Goal: Book appointment/travel/reservation

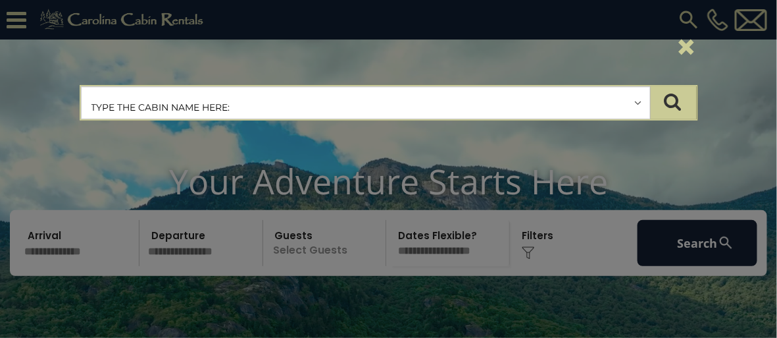
click at [573, 102] on input "text" at bounding box center [366, 103] width 569 height 33
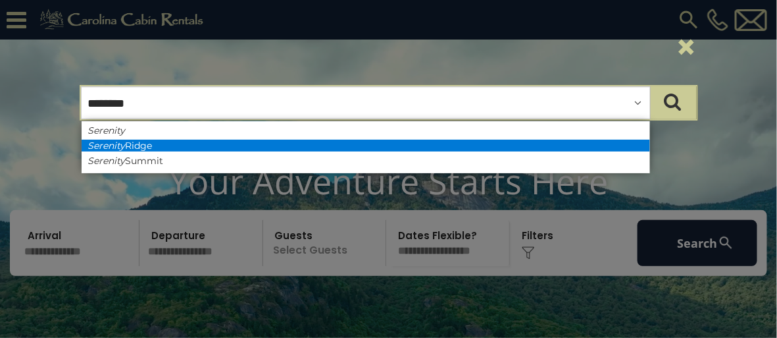
type input "********"
click at [130, 146] on li "Serenity Ridge" at bounding box center [366, 146] width 569 height 12
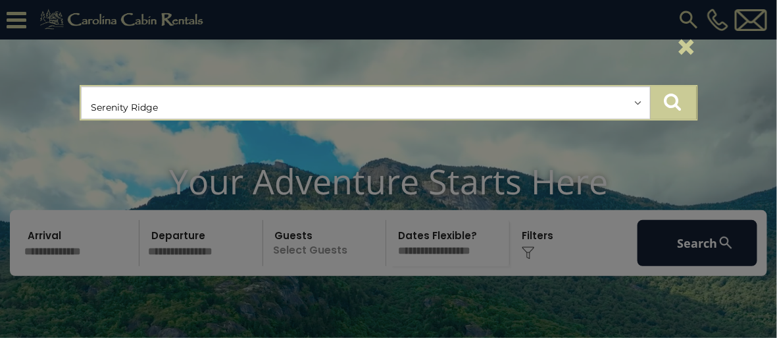
click at [675, 101] on icon "submit" at bounding box center [673, 101] width 17 height 18
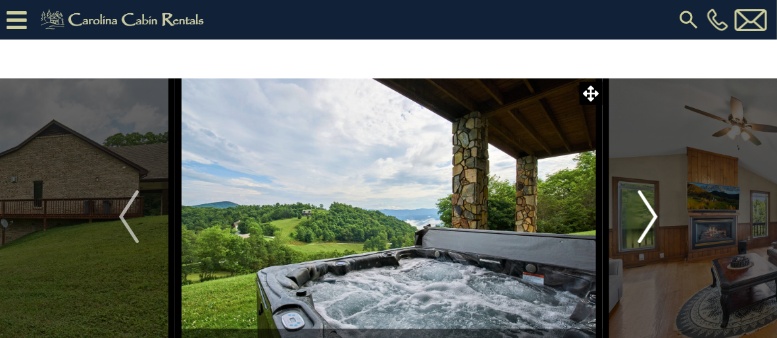
click at [649, 209] on img "Next" at bounding box center [648, 216] width 20 height 53
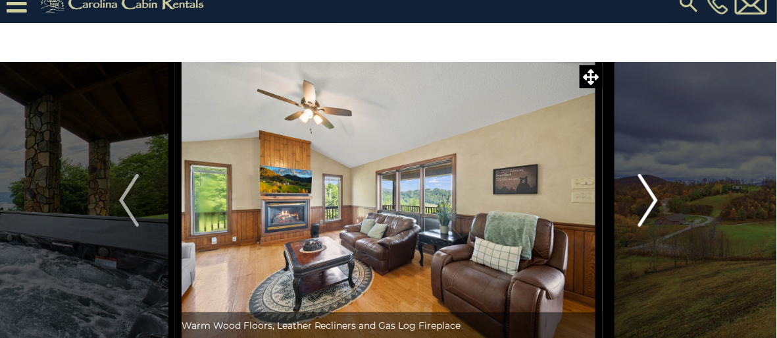
scroll to position [18, 0]
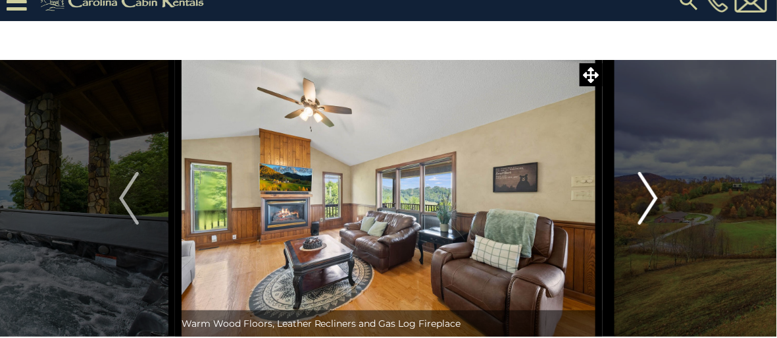
click at [649, 194] on img "Next" at bounding box center [648, 198] width 20 height 53
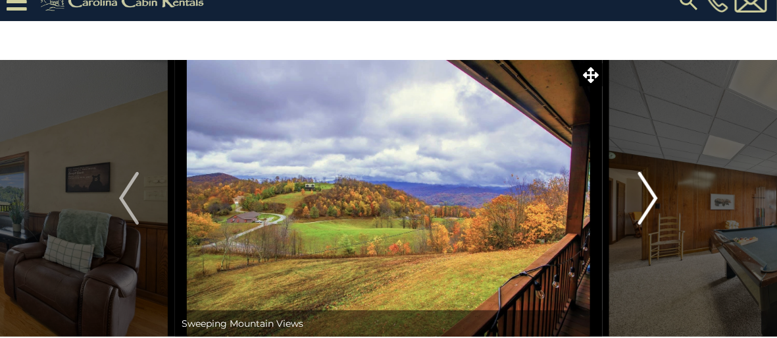
click at [649, 194] on img "Next" at bounding box center [648, 198] width 20 height 53
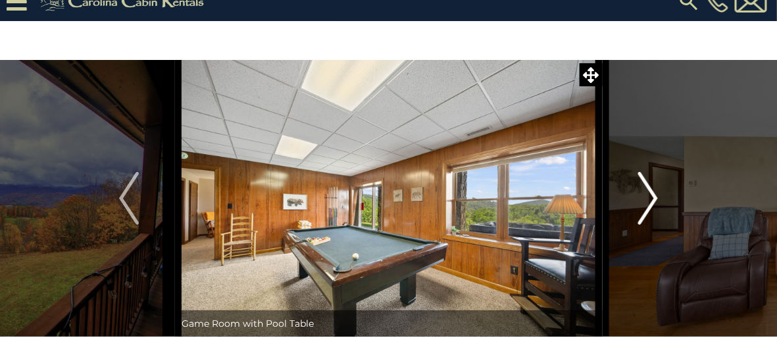
click at [649, 194] on img "Next" at bounding box center [648, 198] width 20 height 53
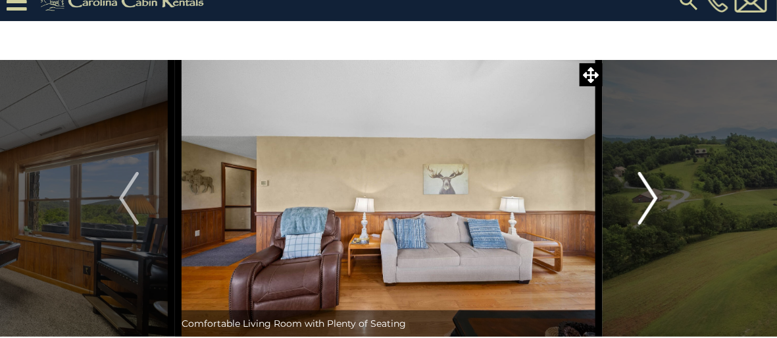
click at [649, 194] on img "Next" at bounding box center [648, 198] width 20 height 53
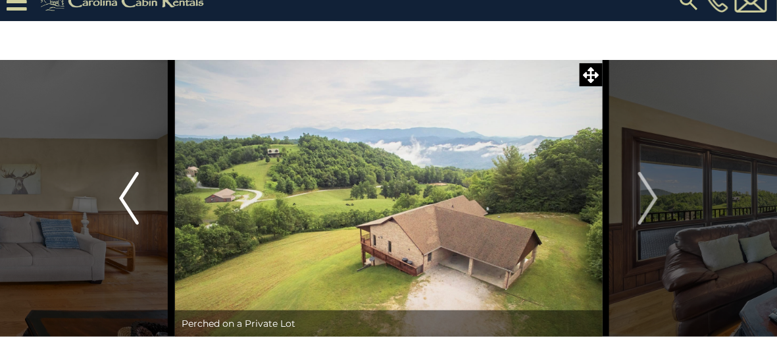
click at [122, 199] on img "Previous" at bounding box center [129, 198] width 20 height 53
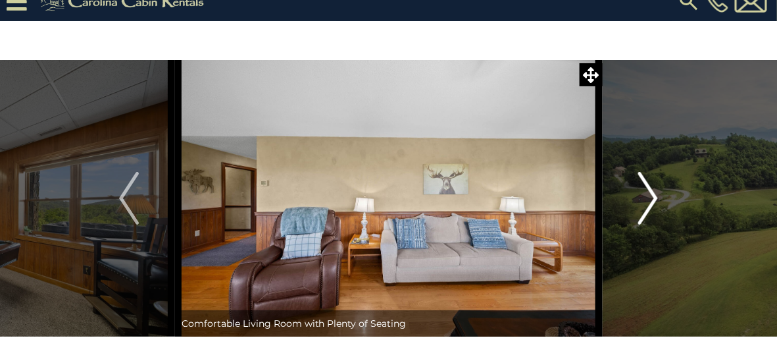
click at [654, 191] on img "Next" at bounding box center [648, 198] width 20 height 53
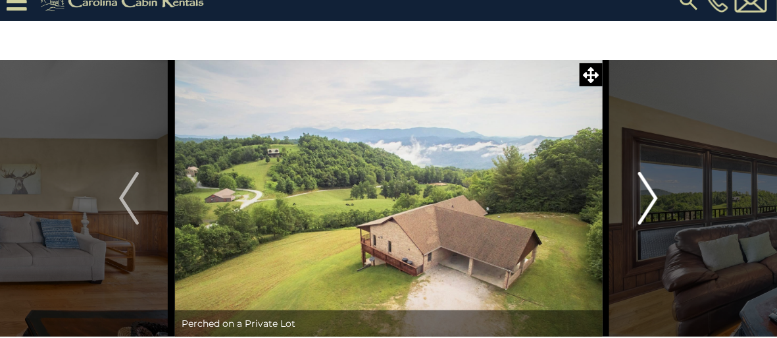
click at [654, 191] on img "Next" at bounding box center [648, 198] width 20 height 53
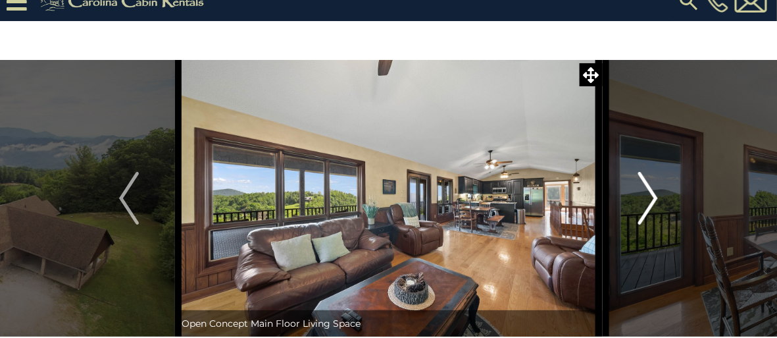
click at [654, 191] on img "Next" at bounding box center [648, 198] width 20 height 53
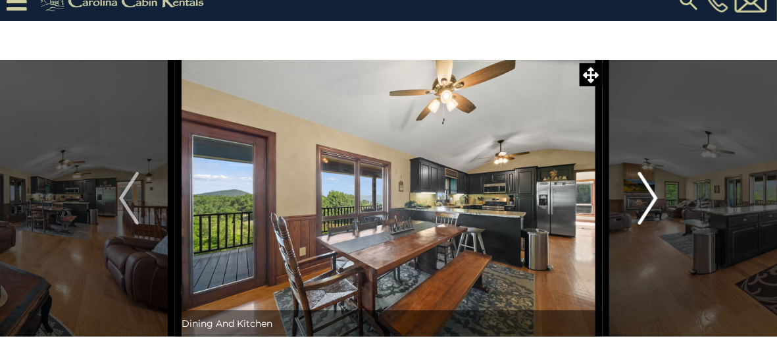
click at [654, 191] on img "Next" at bounding box center [648, 198] width 20 height 53
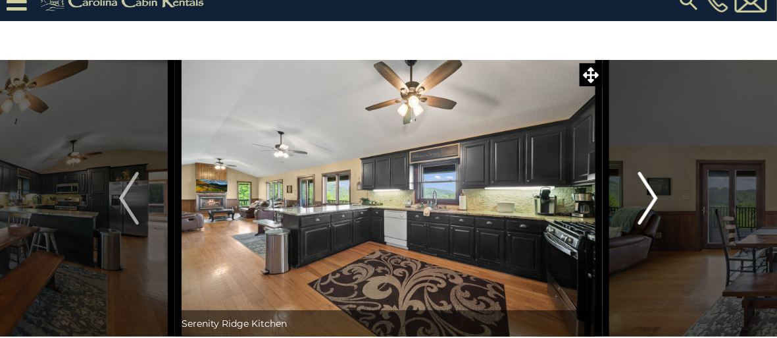
click at [654, 191] on img "Next" at bounding box center [648, 198] width 20 height 53
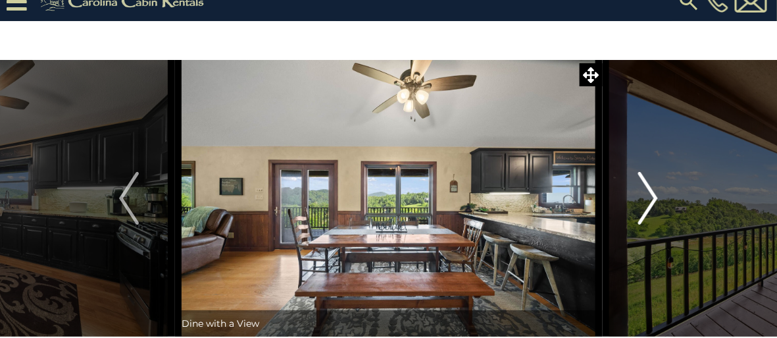
click at [654, 191] on img "Next" at bounding box center [648, 198] width 20 height 53
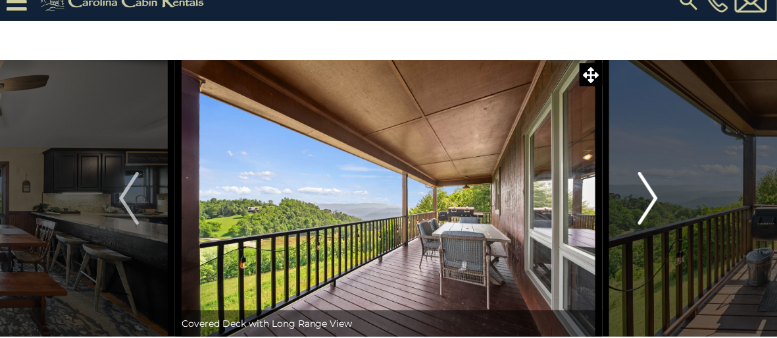
click at [654, 191] on img "Next" at bounding box center [648, 198] width 20 height 53
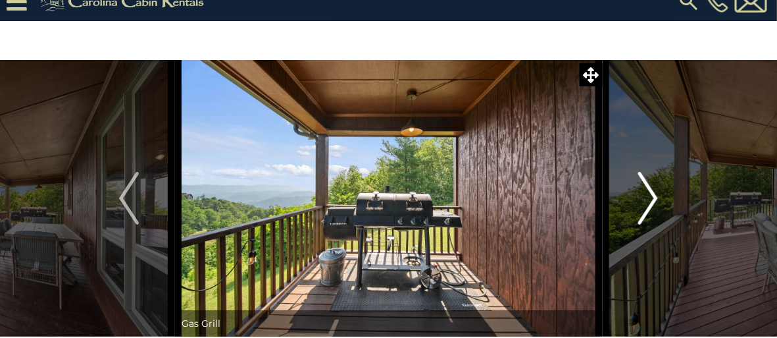
click at [654, 191] on img "Next" at bounding box center [648, 198] width 20 height 53
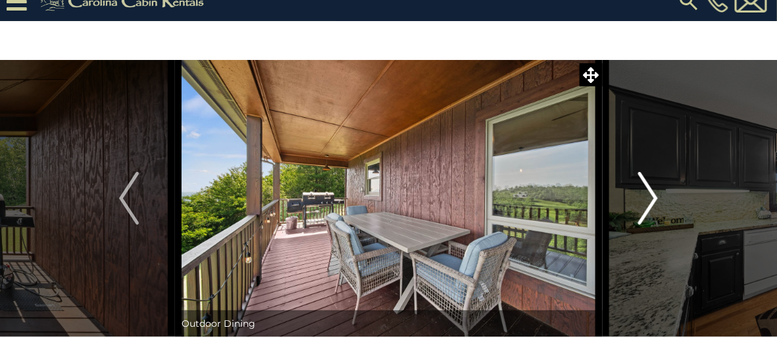
click at [654, 191] on img "Next" at bounding box center [648, 198] width 20 height 53
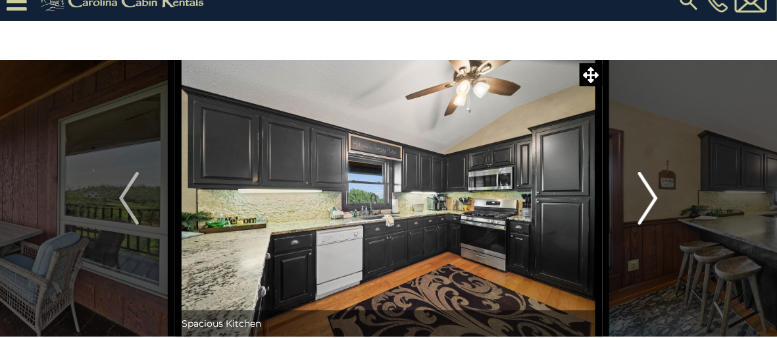
click at [654, 191] on img "Next" at bounding box center [648, 198] width 20 height 53
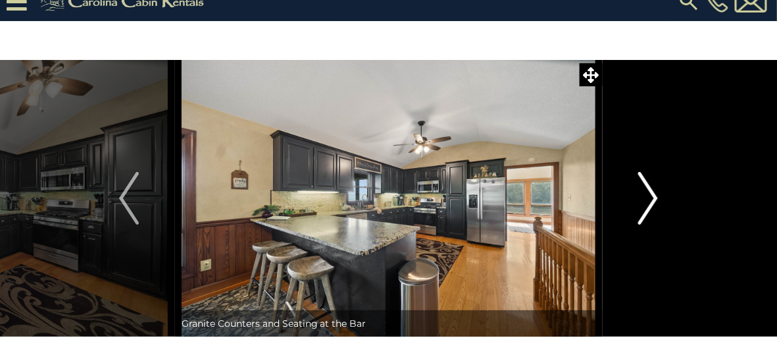
click at [654, 191] on img "Next" at bounding box center [648, 198] width 20 height 53
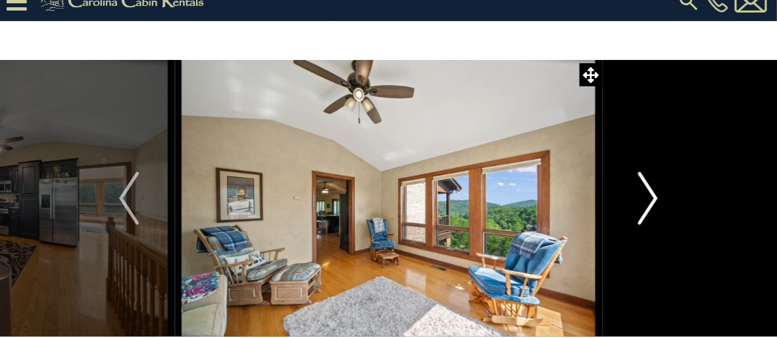
click at [654, 191] on img "Next" at bounding box center [648, 198] width 20 height 53
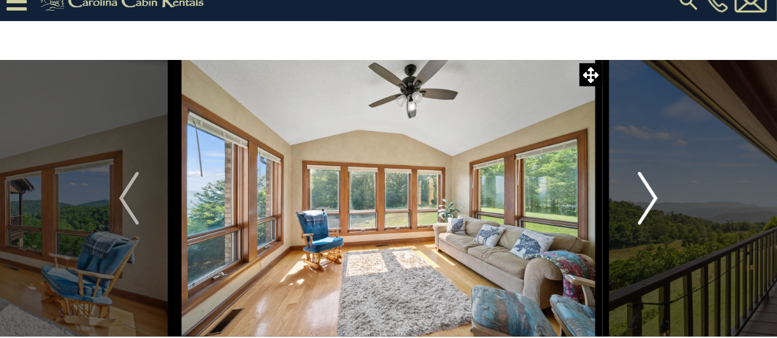
click at [654, 191] on img "Next" at bounding box center [648, 198] width 20 height 53
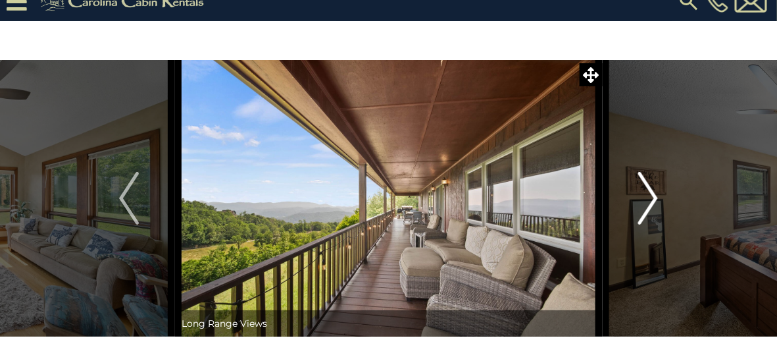
click at [654, 191] on img "Next" at bounding box center [648, 198] width 20 height 53
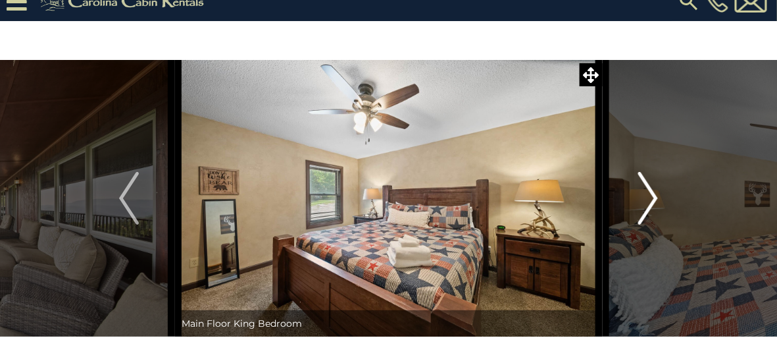
click at [654, 191] on img "Next" at bounding box center [648, 198] width 20 height 53
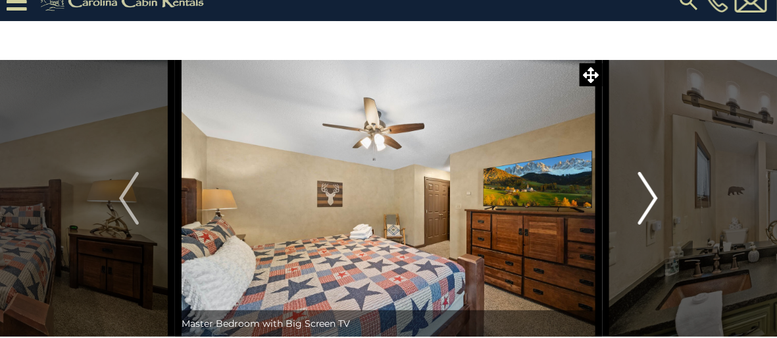
click at [656, 195] on img "Next" at bounding box center [648, 198] width 20 height 53
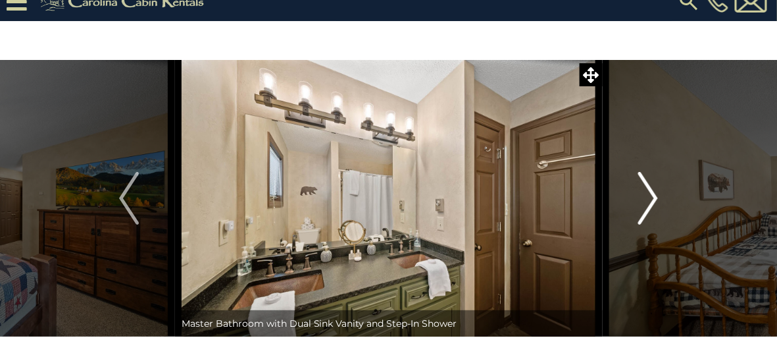
click at [656, 195] on img "Next" at bounding box center [648, 198] width 20 height 53
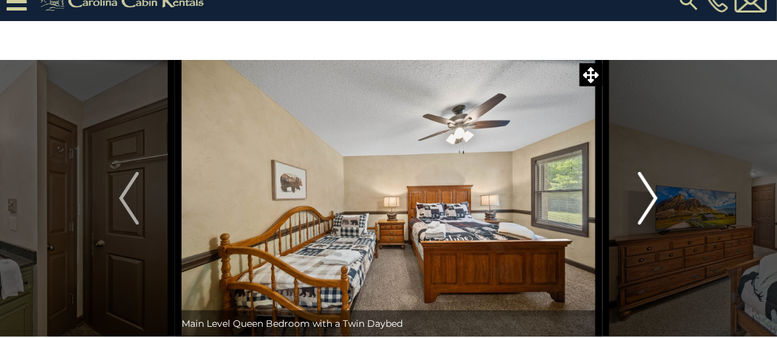
click at [656, 195] on img "Next" at bounding box center [648, 198] width 20 height 53
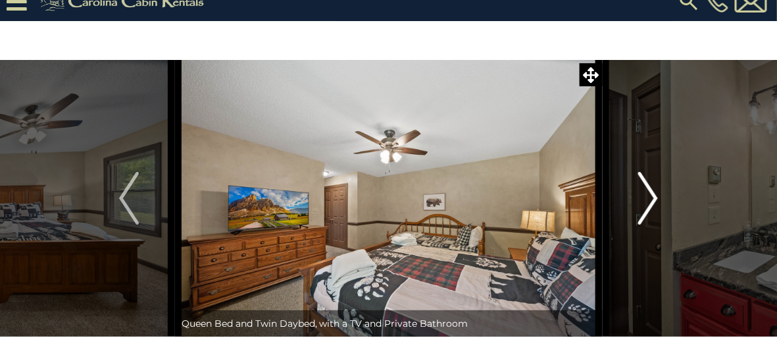
click at [656, 195] on img "Next" at bounding box center [648, 198] width 20 height 53
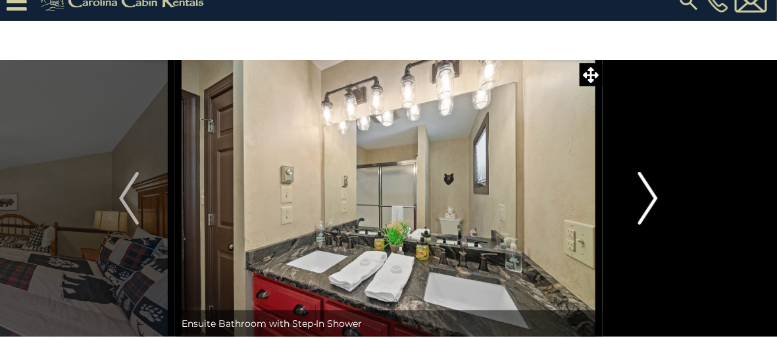
click at [656, 195] on img "Next" at bounding box center [648, 198] width 20 height 53
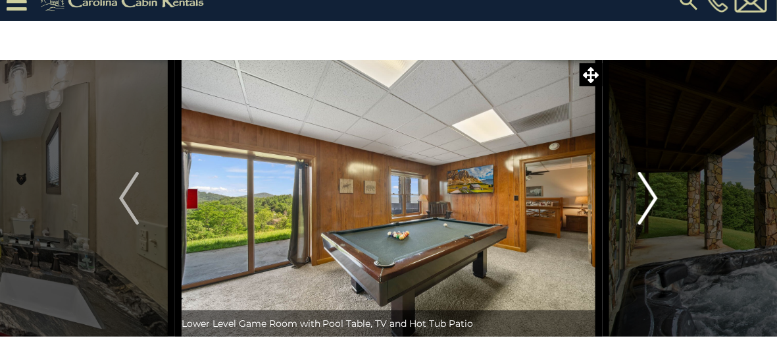
click at [656, 195] on img "Next" at bounding box center [648, 198] width 20 height 53
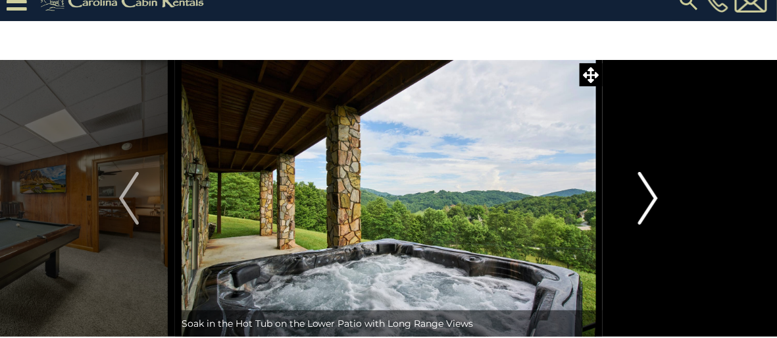
click at [655, 195] on img "Next" at bounding box center [648, 198] width 20 height 53
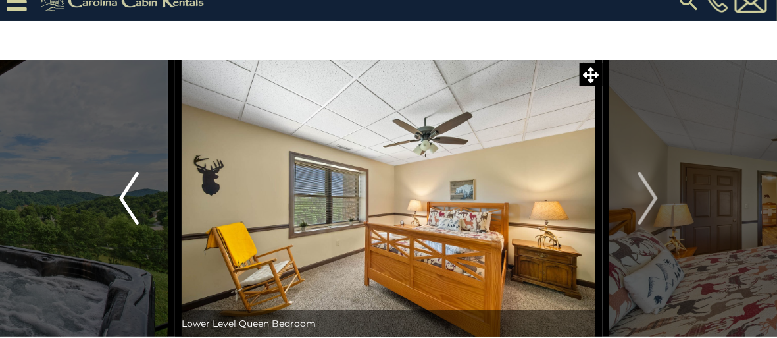
click at [121, 195] on img "Previous" at bounding box center [129, 198] width 20 height 53
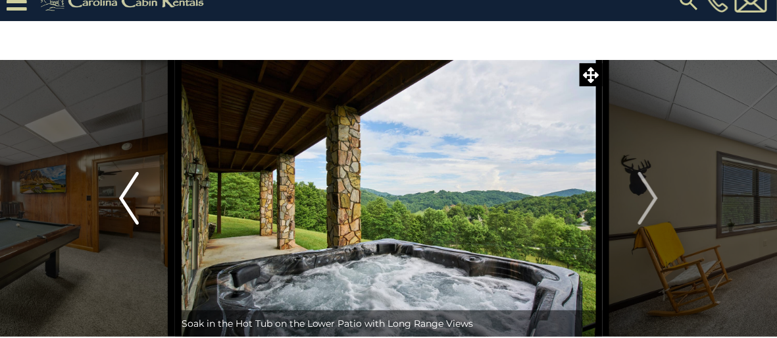
click at [121, 195] on img "Previous" at bounding box center [129, 198] width 20 height 53
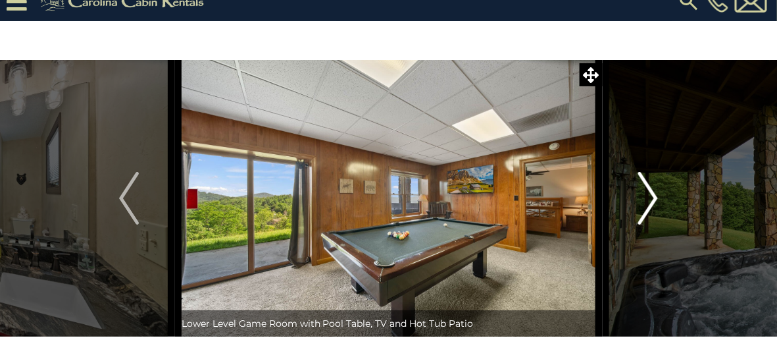
click at [657, 195] on img "Next" at bounding box center [648, 198] width 20 height 53
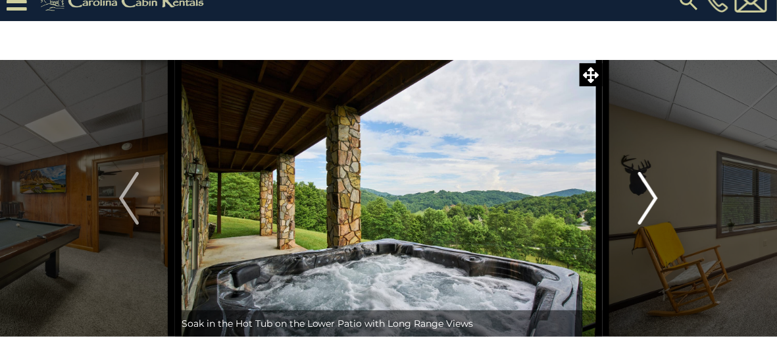
click at [657, 195] on img "Next" at bounding box center [648, 198] width 20 height 53
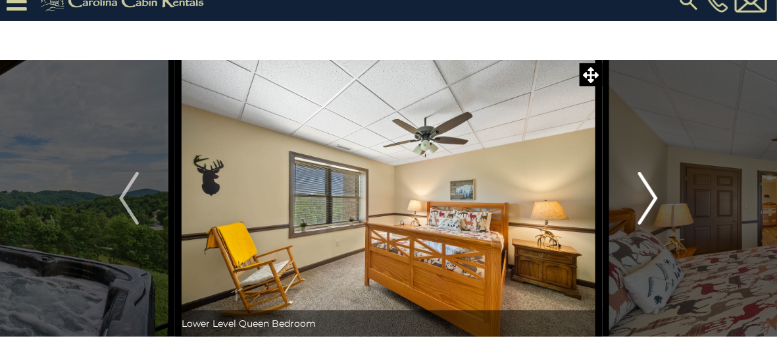
click at [657, 195] on img "Next" at bounding box center [648, 198] width 20 height 53
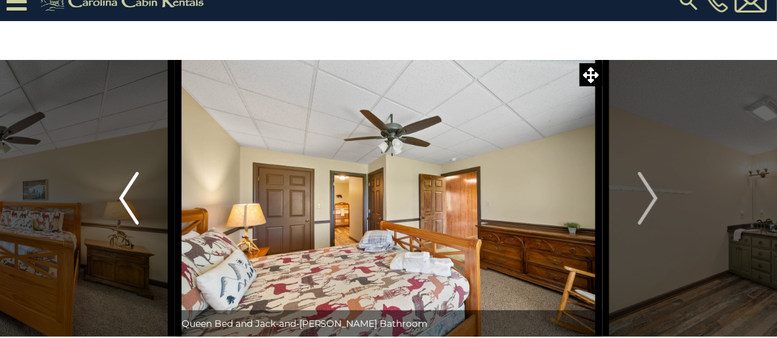
click at [122, 198] on img "Previous" at bounding box center [129, 198] width 20 height 53
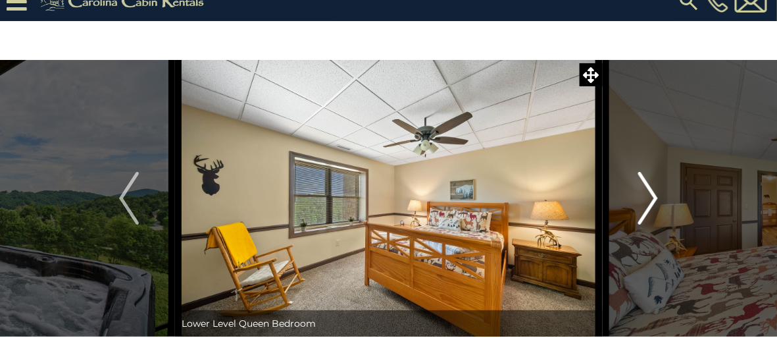
click at [650, 200] on img "Next" at bounding box center [648, 198] width 20 height 53
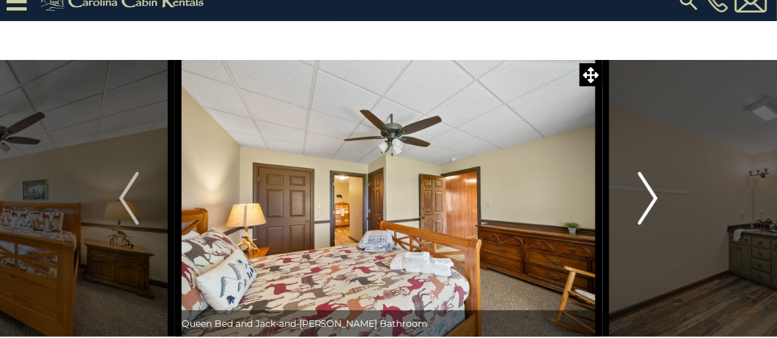
click at [650, 200] on img "Next" at bounding box center [648, 198] width 20 height 53
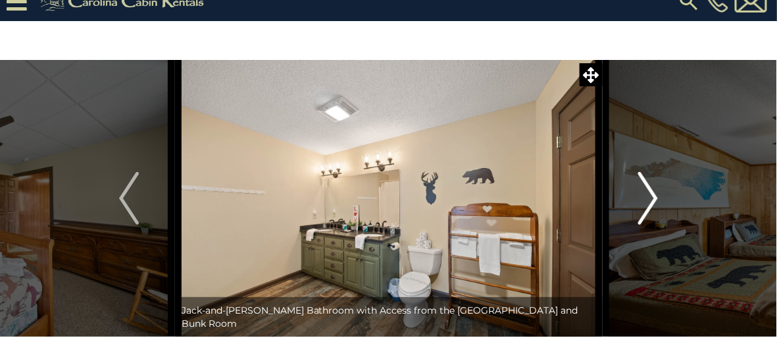
click at [650, 200] on img "Next" at bounding box center [648, 198] width 20 height 53
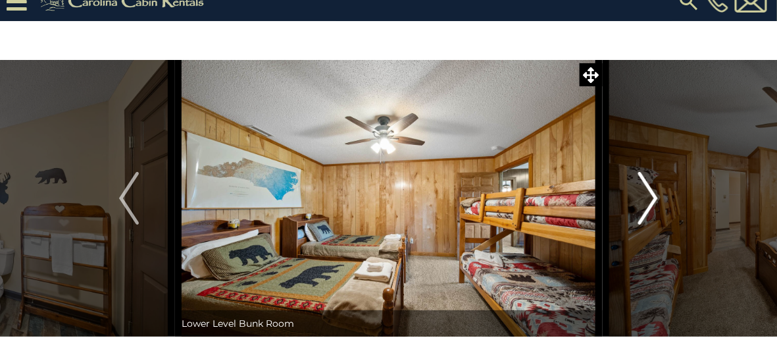
click at [650, 200] on img "Next" at bounding box center [648, 198] width 20 height 53
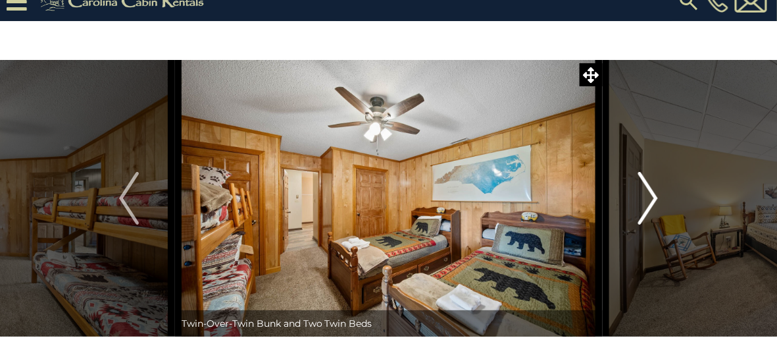
click at [653, 195] on img "Next" at bounding box center [648, 198] width 20 height 53
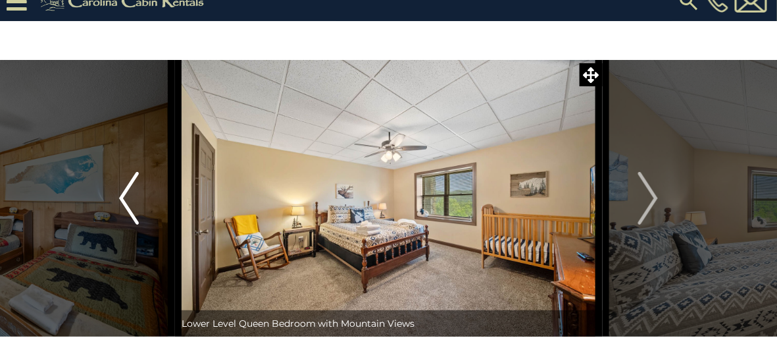
click at [120, 195] on img "Previous" at bounding box center [129, 198] width 20 height 53
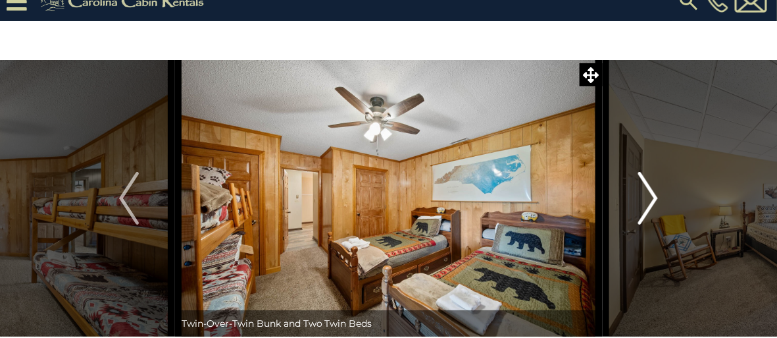
click at [645, 195] on img "Next" at bounding box center [648, 198] width 20 height 53
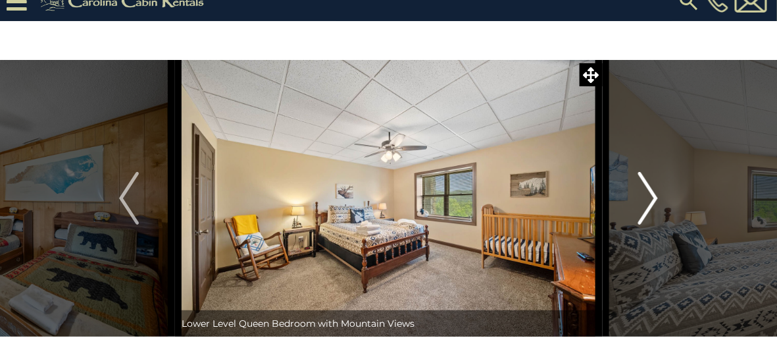
click at [649, 194] on img "Next" at bounding box center [648, 198] width 20 height 53
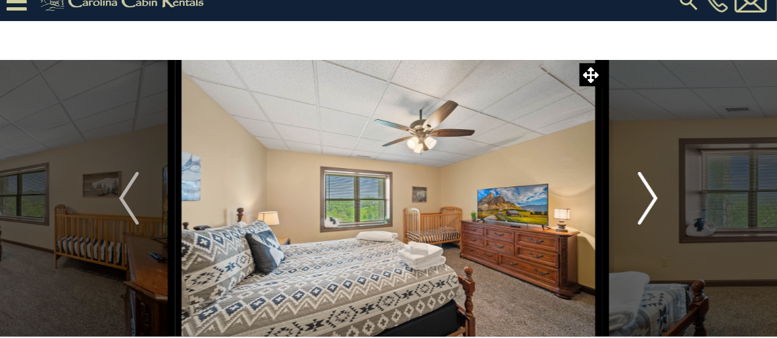
click at [649, 192] on img "Next" at bounding box center [648, 198] width 20 height 53
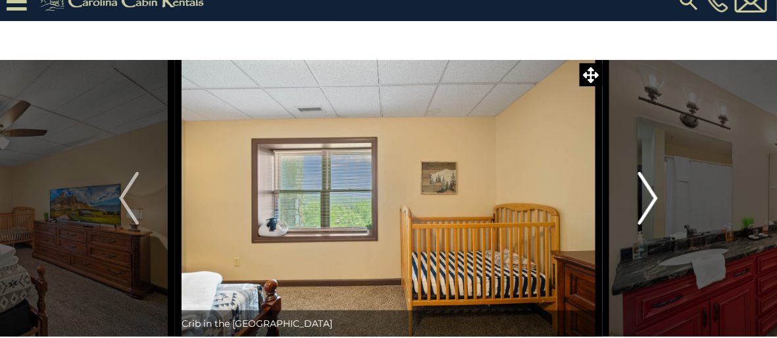
click at [648, 195] on img "Next" at bounding box center [648, 198] width 20 height 53
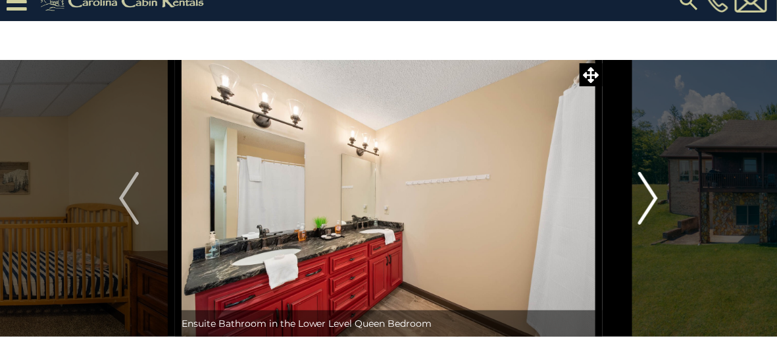
click at [648, 195] on img "Next" at bounding box center [648, 198] width 20 height 53
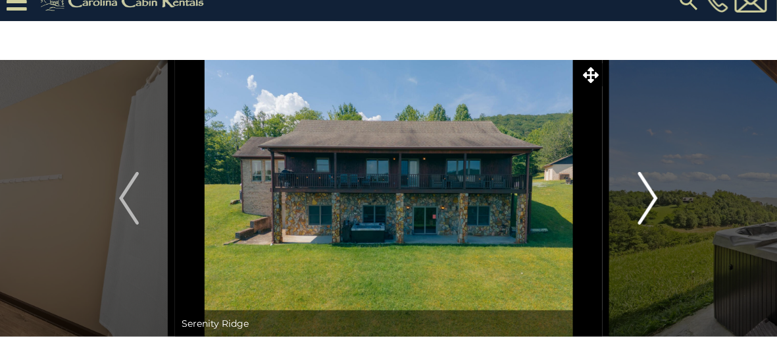
click at [648, 195] on img "Next" at bounding box center [648, 198] width 20 height 53
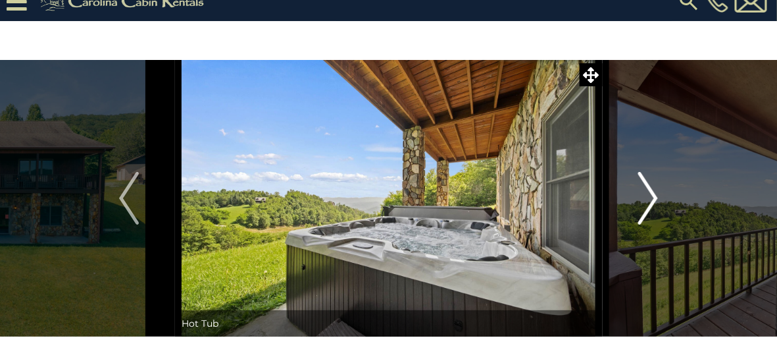
click at [648, 195] on img "Next" at bounding box center [648, 198] width 20 height 53
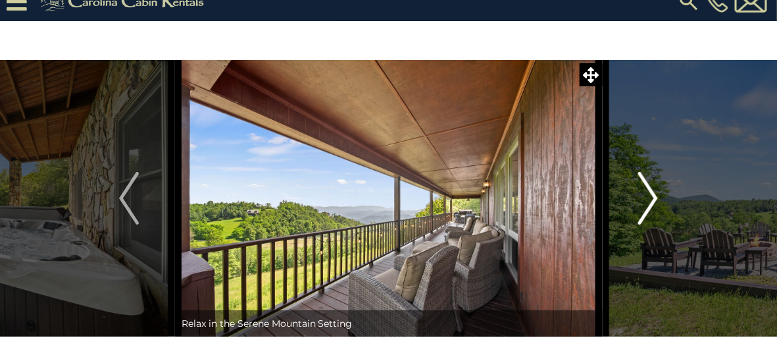
click at [648, 195] on img "Next" at bounding box center [648, 198] width 20 height 53
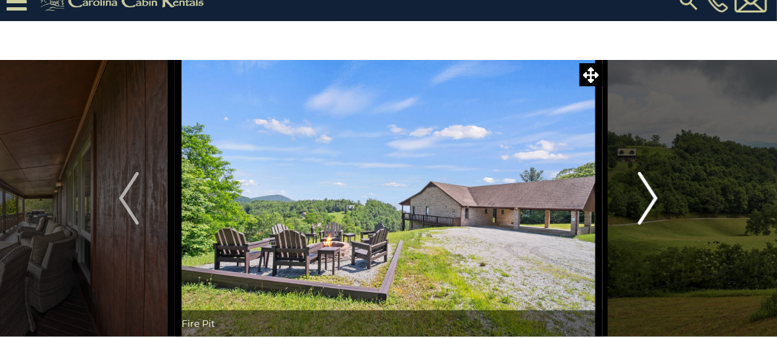
click at [648, 194] on img "Next" at bounding box center [648, 198] width 20 height 53
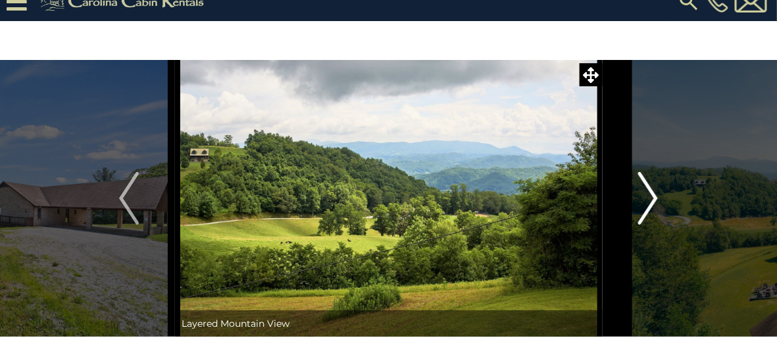
click at [648, 194] on img "Next" at bounding box center [648, 198] width 20 height 53
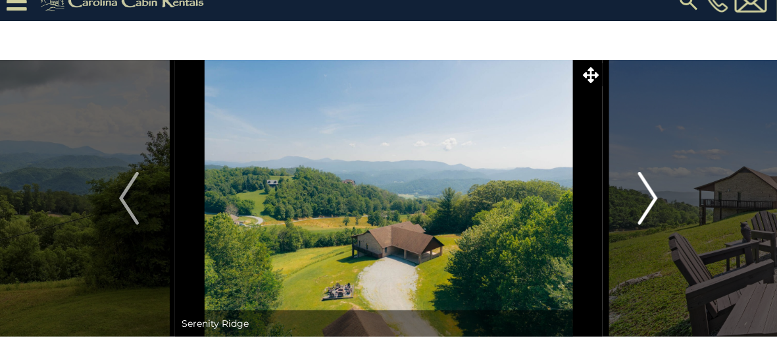
click at [648, 194] on img "Next" at bounding box center [648, 198] width 20 height 53
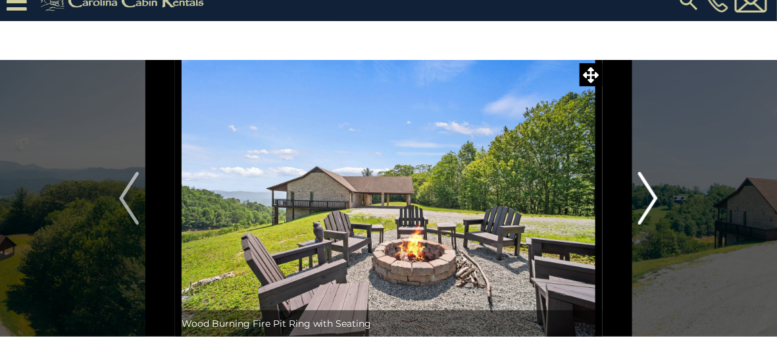
click at [648, 194] on img "Next" at bounding box center [648, 198] width 20 height 53
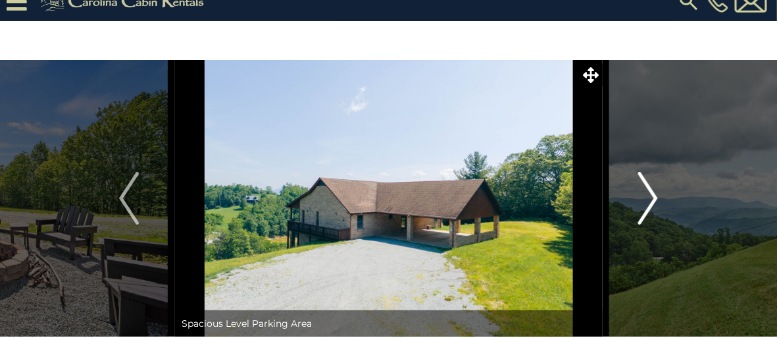
click at [648, 194] on img "Next" at bounding box center [648, 198] width 20 height 53
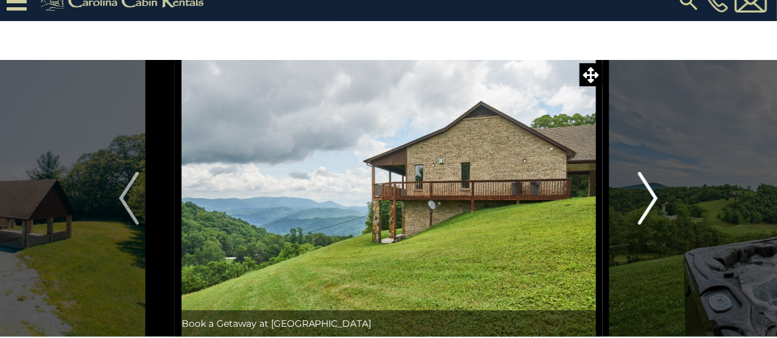
click at [650, 193] on img "Next" at bounding box center [648, 198] width 20 height 53
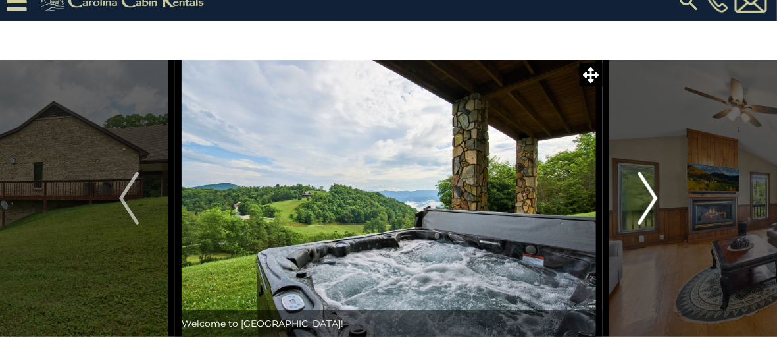
click at [650, 193] on img "Next" at bounding box center [648, 198] width 20 height 53
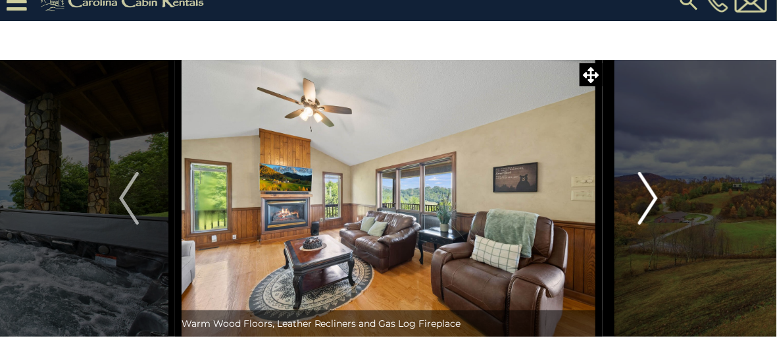
click at [650, 193] on img "Next" at bounding box center [648, 198] width 20 height 53
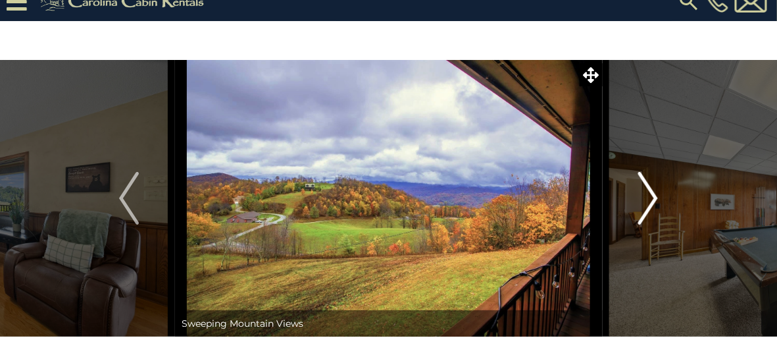
click at [650, 193] on img "Next" at bounding box center [648, 198] width 20 height 53
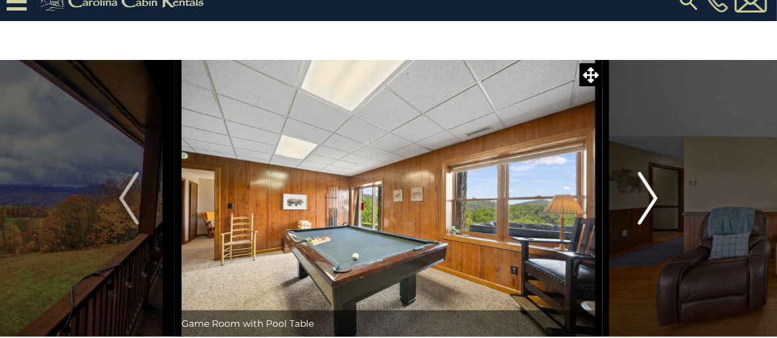
click at [650, 193] on img "Next" at bounding box center [648, 198] width 20 height 53
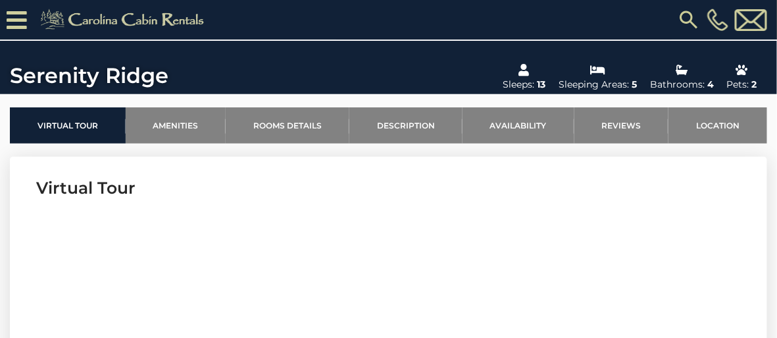
scroll to position [369, 0]
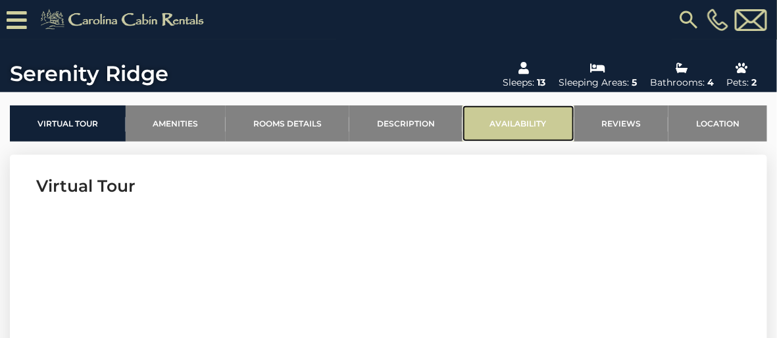
click at [521, 113] on link "Availability" at bounding box center [519, 123] width 112 height 36
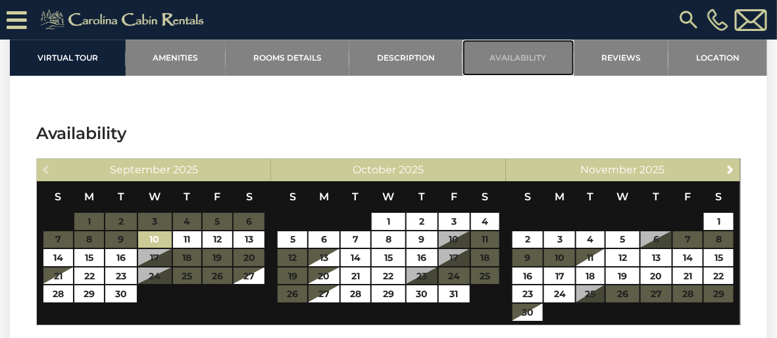
scroll to position [2650, 0]
